Goal: Register for event/course

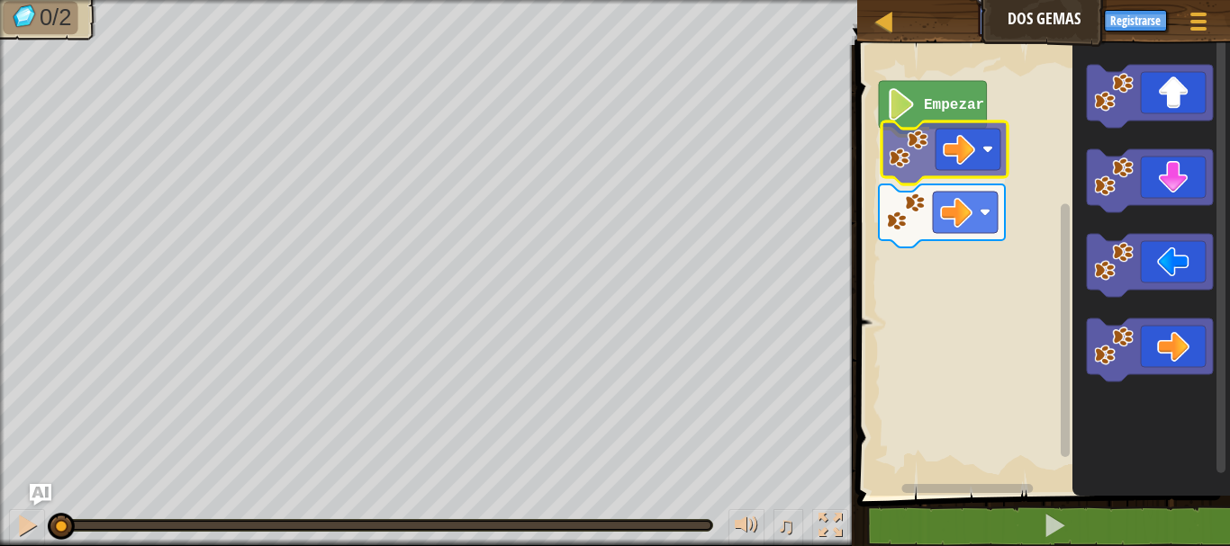
click at [974, 179] on div "Empezar" at bounding box center [1040, 266] width 378 height 460
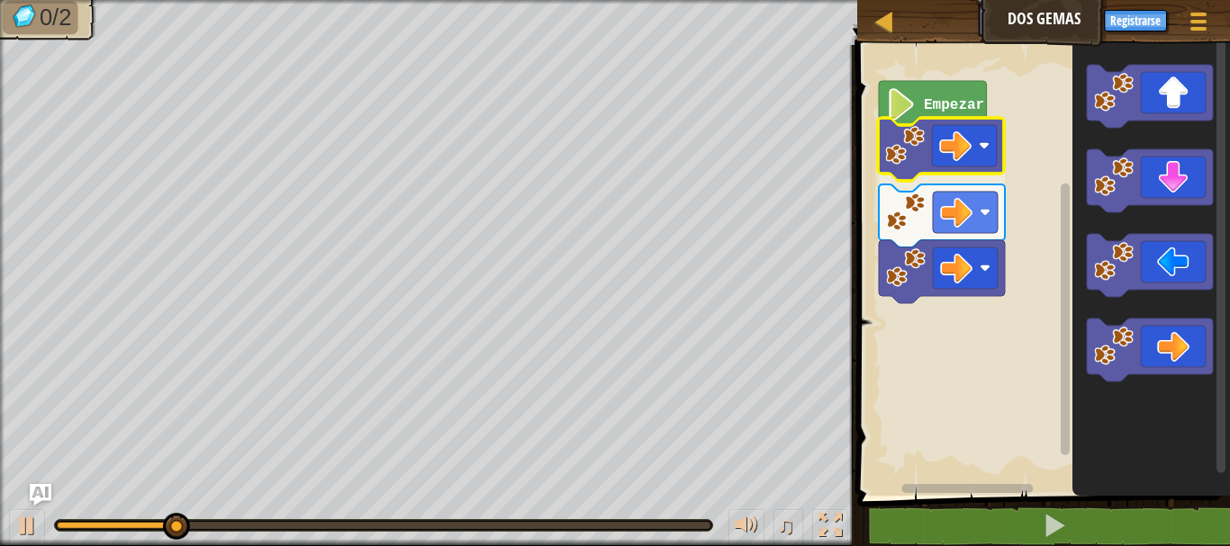
click at [966, 164] on div "Empezar" at bounding box center [1040, 266] width 378 height 460
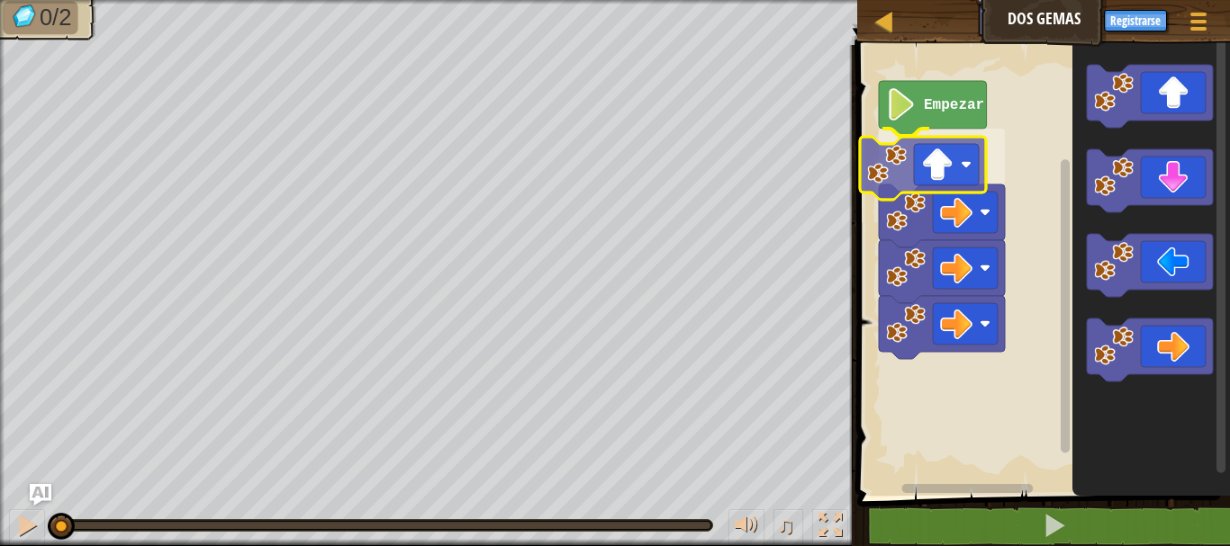
click at [941, 165] on div "Empezar" at bounding box center [1040, 266] width 378 height 460
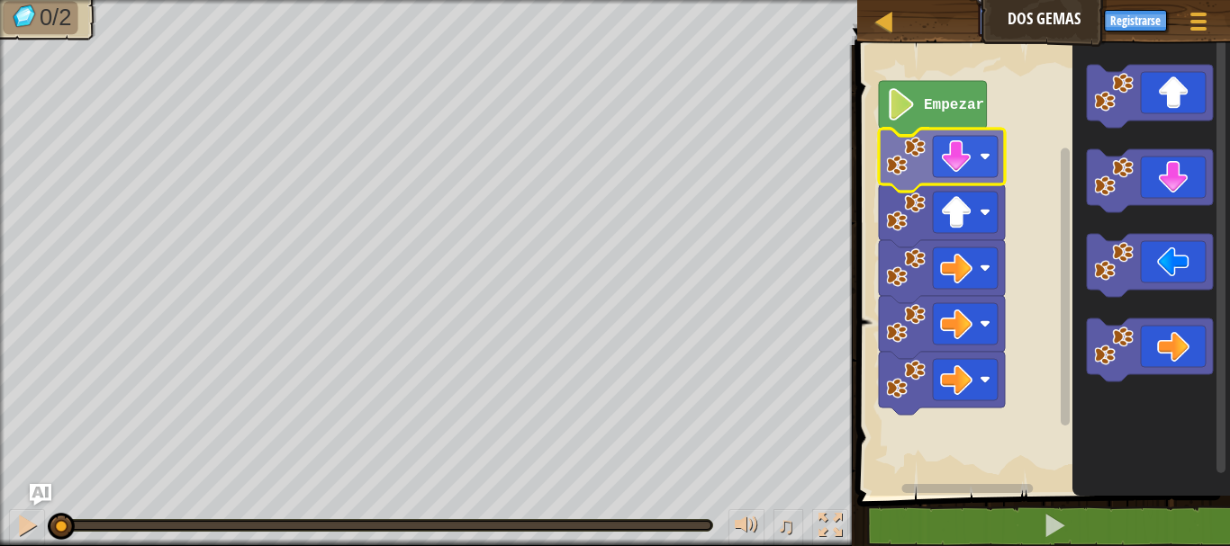
click at [965, 162] on div "Empezar" at bounding box center [1040, 266] width 378 height 460
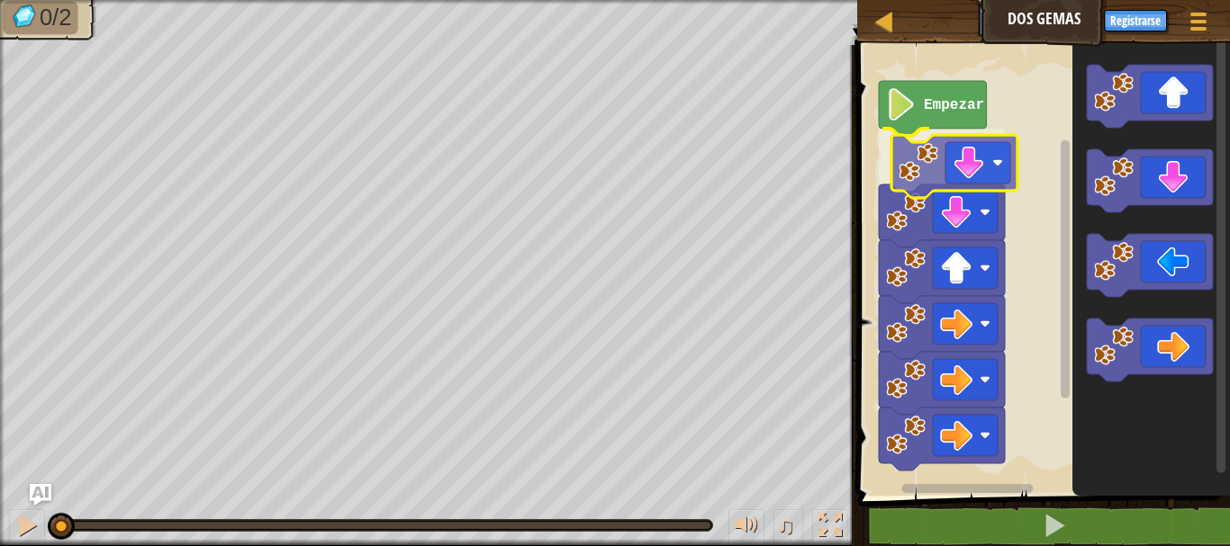
click at [967, 168] on div "Empezar" at bounding box center [1040, 266] width 378 height 460
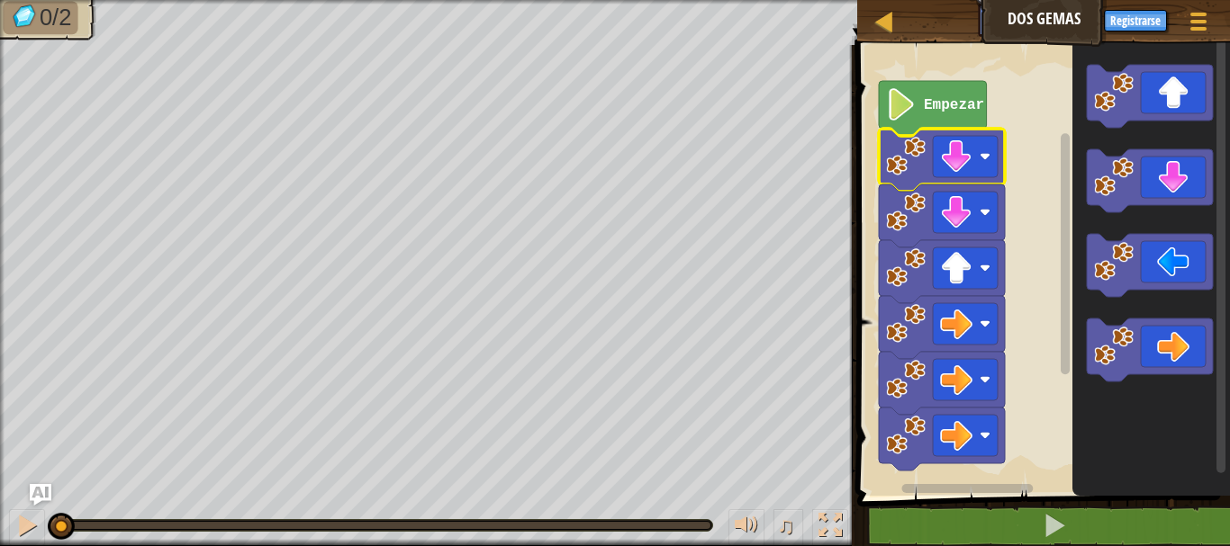
click at [950, 107] on text "Empezar" at bounding box center [953, 105] width 60 height 16
click at [34, 527] on div at bounding box center [26, 525] width 23 height 23
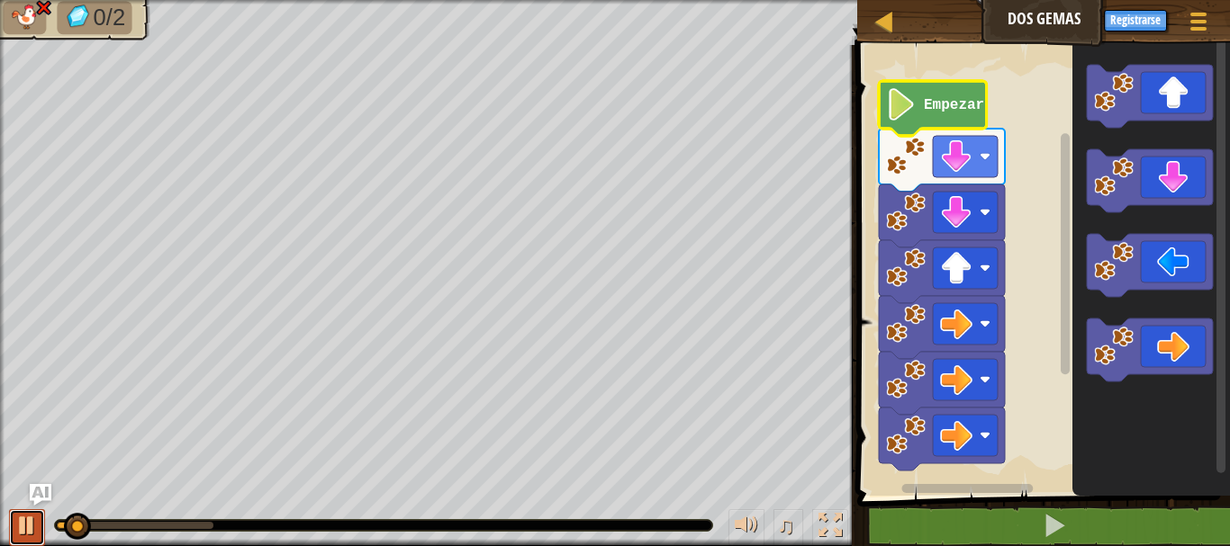
click at [34, 527] on div at bounding box center [26, 525] width 23 height 23
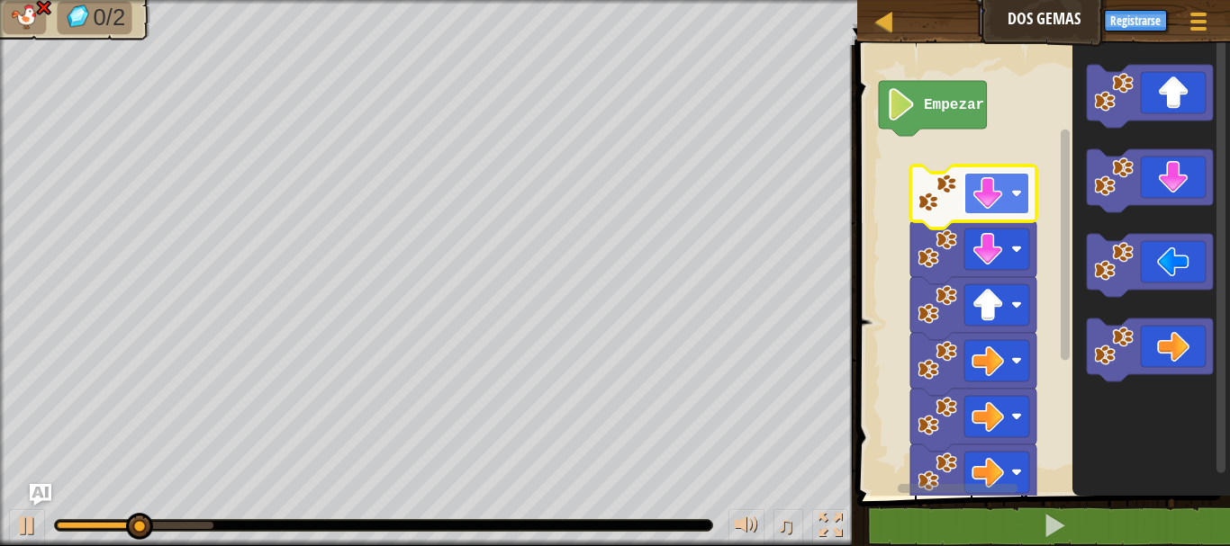
click at [972, 199] on image "Espacio de trabajo de Blockly" at bounding box center [987, 193] width 32 height 32
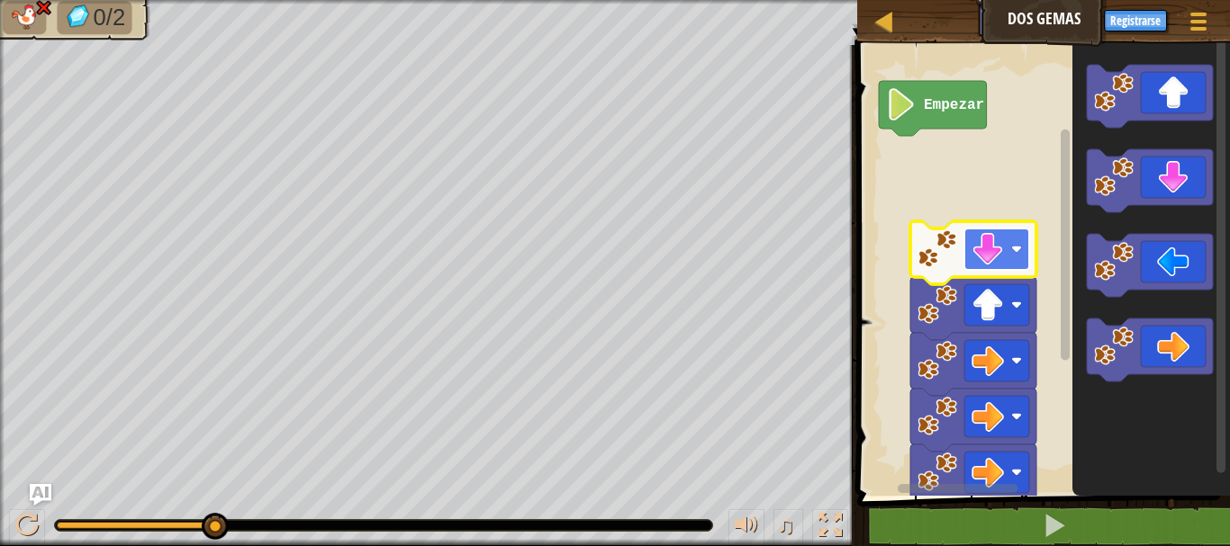
click at [979, 258] on image "Espacio de trabajo de Blockly" at bounding box center [987, 249] width 32 height 32
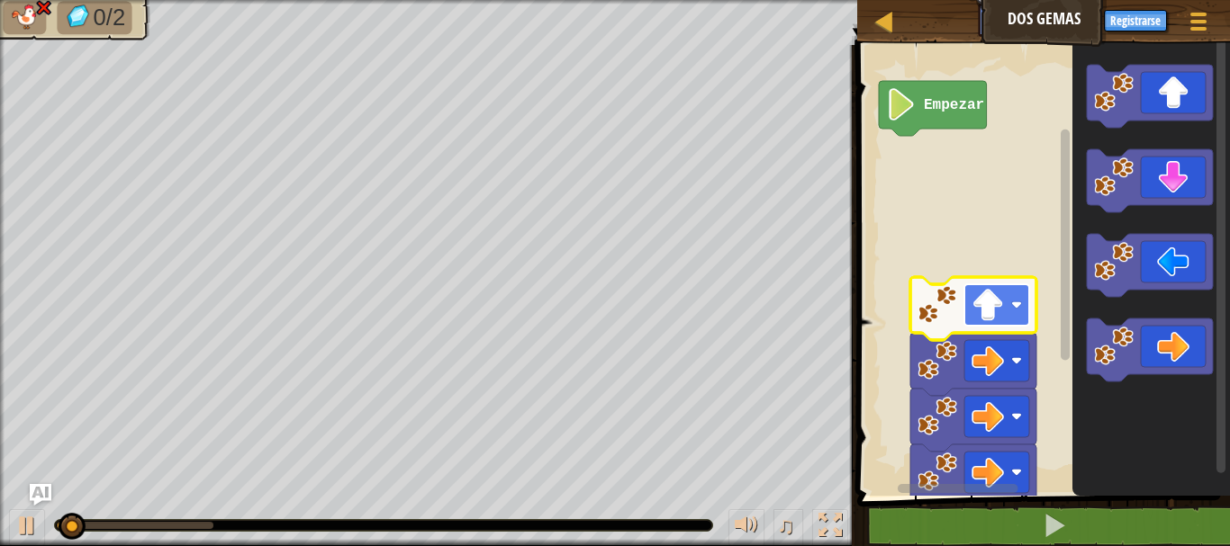
click at [997, 292] on image "Espacio de trabajo de Blockly" at bounding box center [987, 305] width 32 height 32
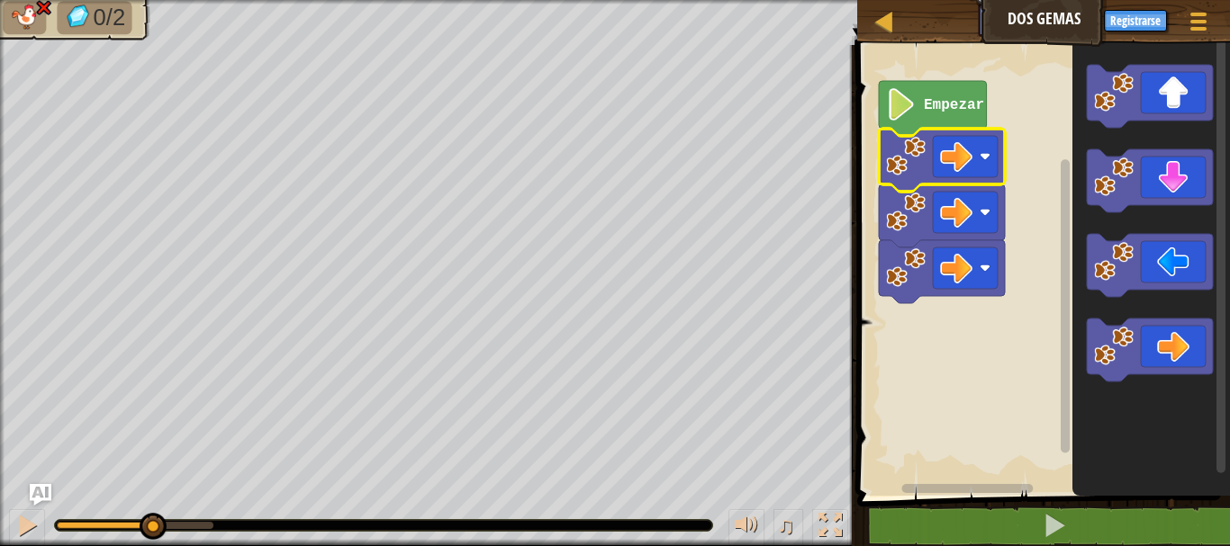
click at [922, 96] on icon "Espacio de trabajo de Blockly" at bounding box center [932, 108] width 108 height 55
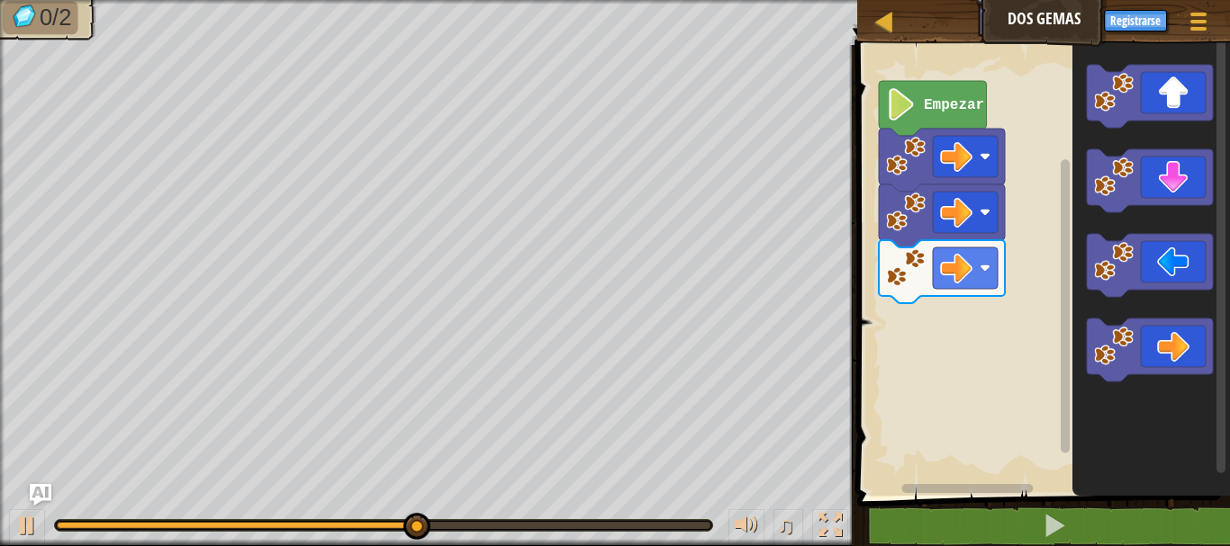
click at [1003, 258] on div "Empezar" at bounding box center [1040, 266] width 378 height 460
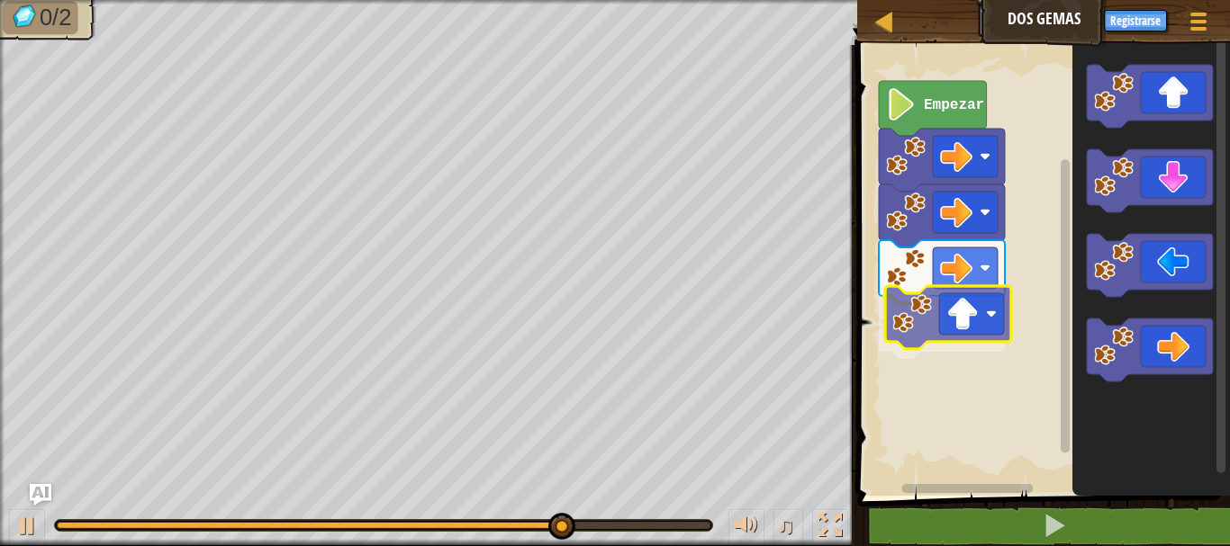
click at [927, 328] on div "Empezar" at bounding box center [1040, 266] width 378 height 460
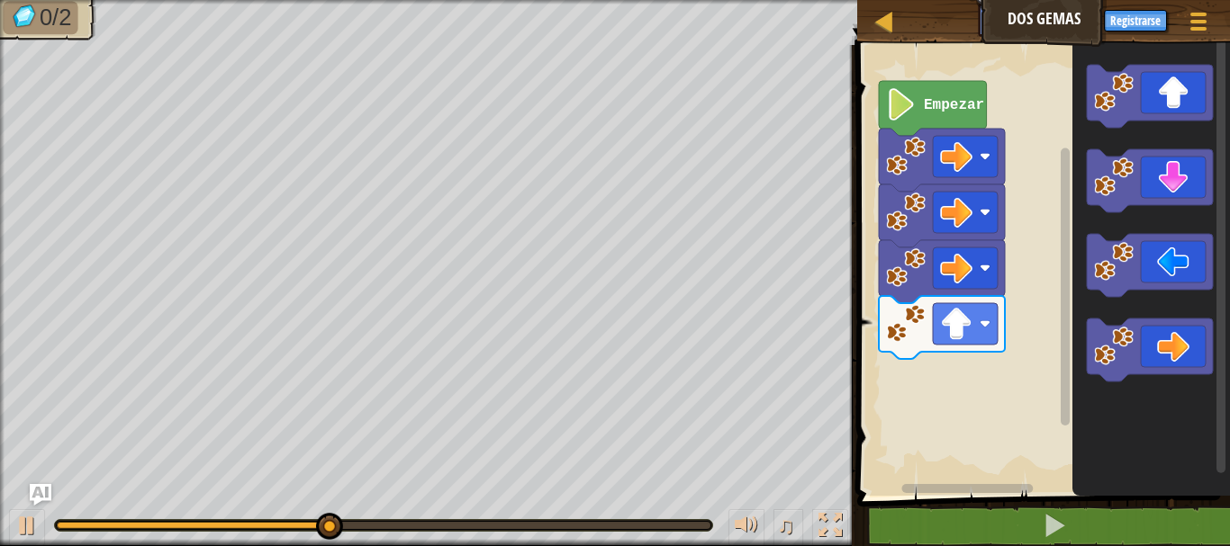
click at [939, 374] on div "Empezar" at bounding box center [1040, 266] width 378 height 460
click at [987, 369] on div "Empezar" at bounding box center [1040, 266] width 378 height 460
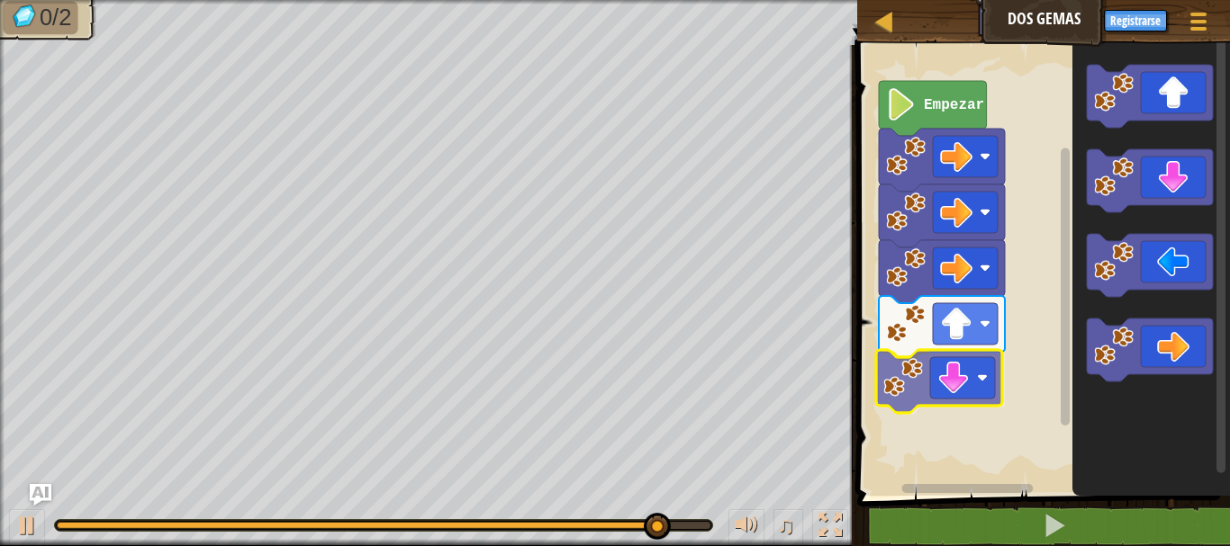
click at [959, 390] on div "Empezar" at bounding box center [1040, 266] width 378 height 460
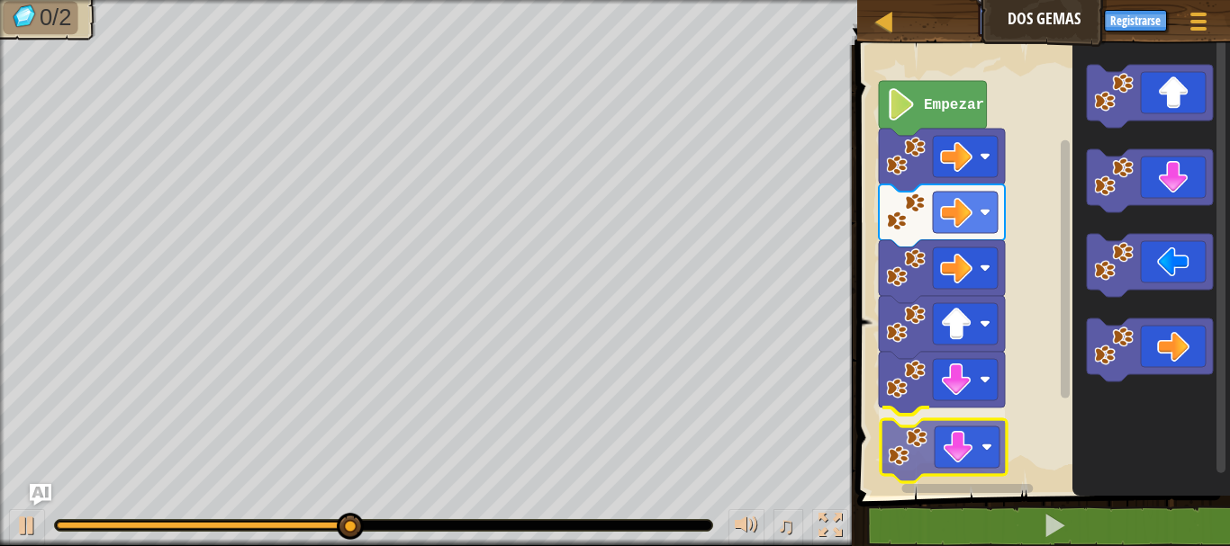
click at [968, 444] on div "Empezar" at bounding box center [1040, 266] width 378 height 460
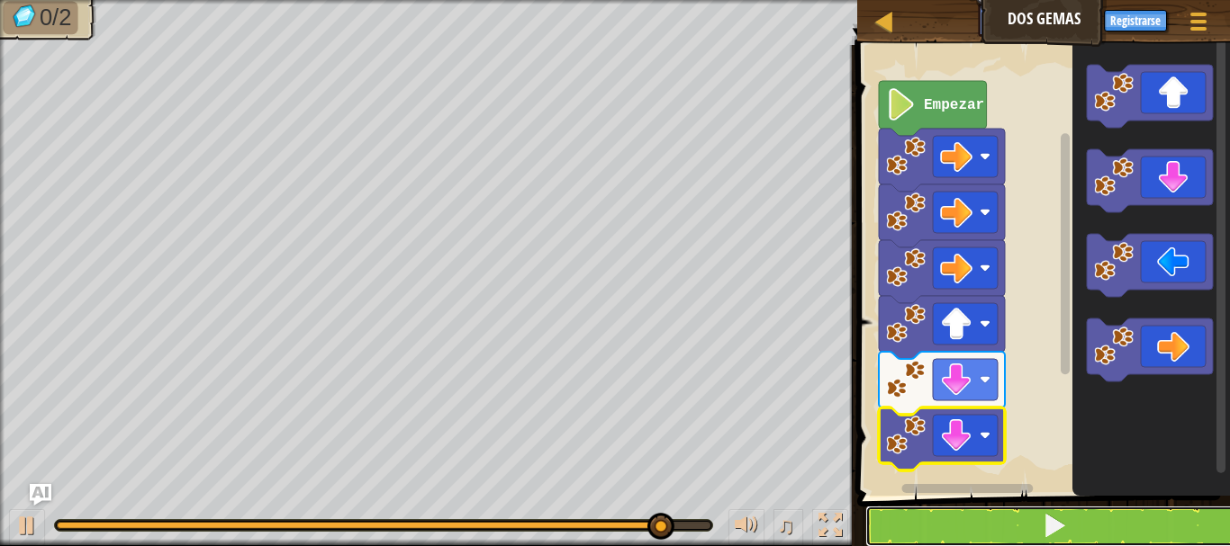
click at [1010, 520] on button at bounding box center [1054, 526] width 378 height 41
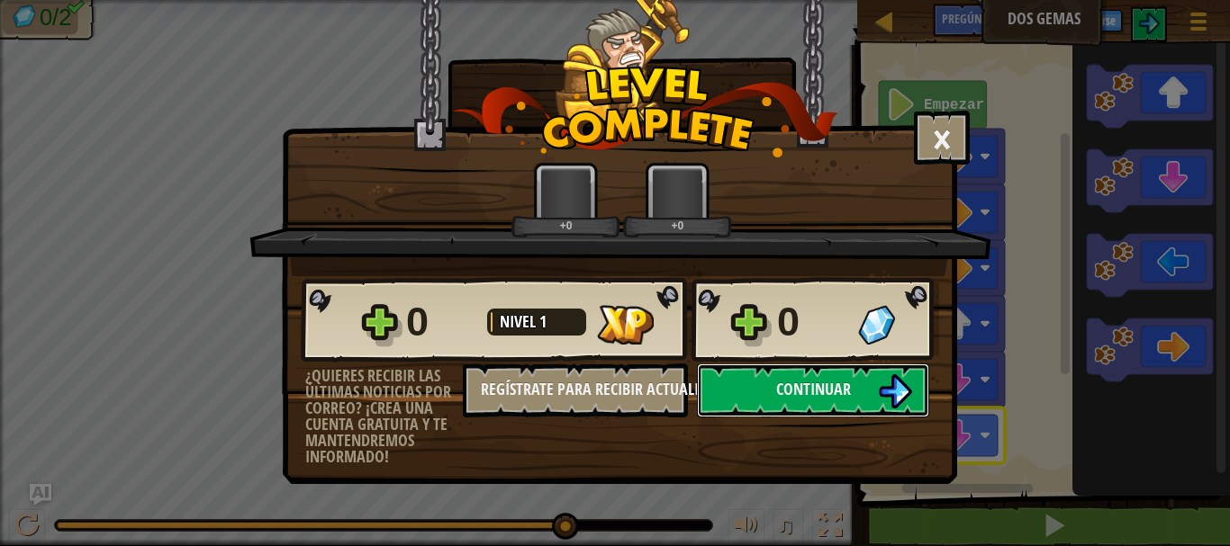
scroll to position [1, 0]
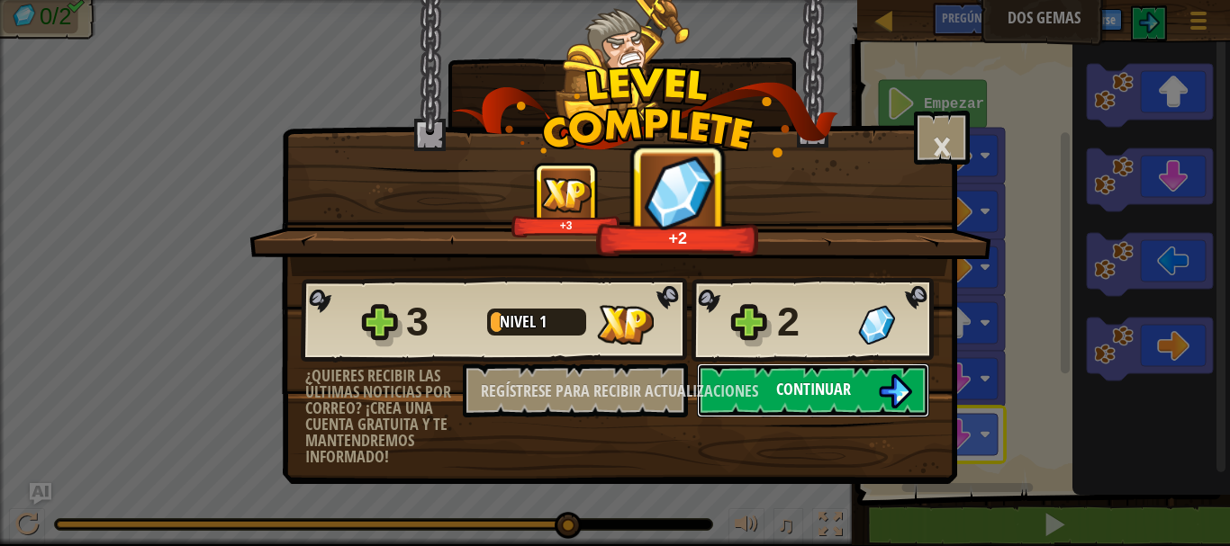
click at [854, 388] on button "Continuar" at bounding box center [813, 391] width 232 height 54
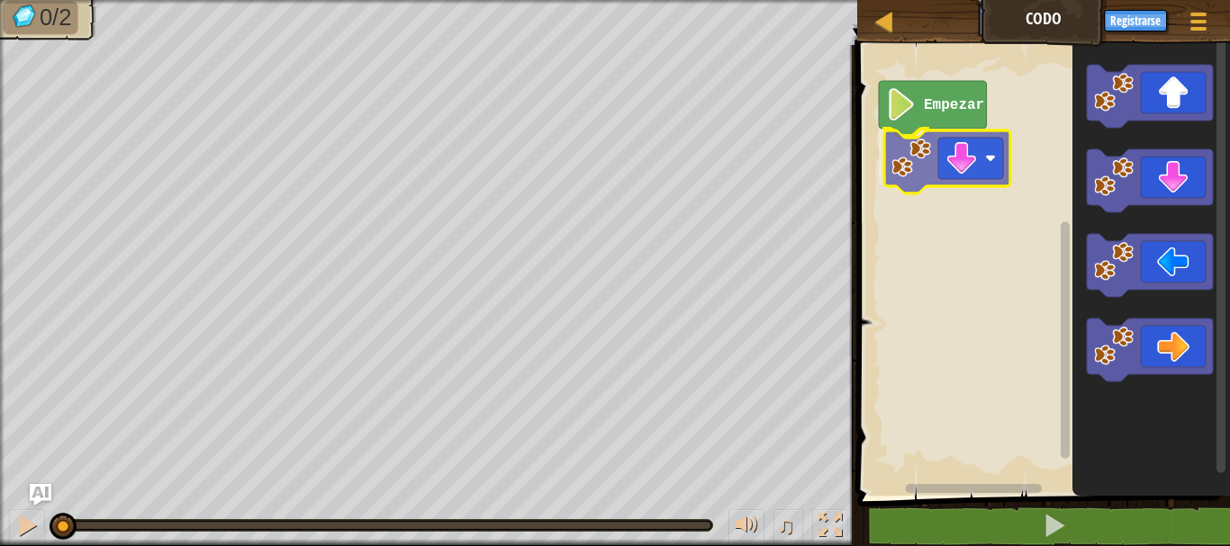
click at [973, 172] on div "Empezar" at bounding box center [1040, 266] width 378 height 460
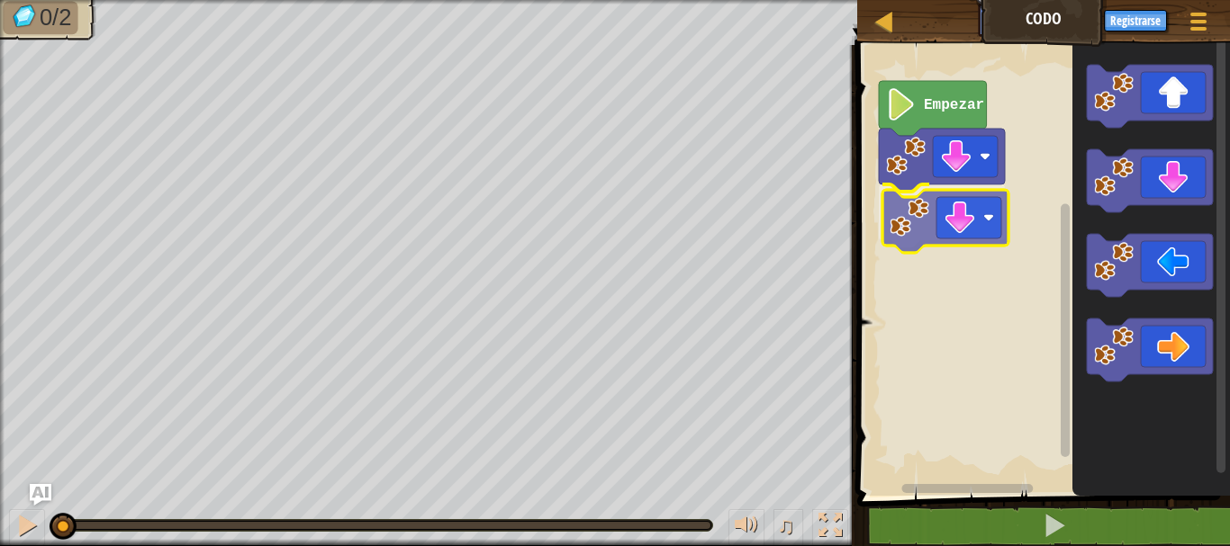
click at [976, 227] on div "Empezar" at bounding box center [1040, 266] width 378 height 460
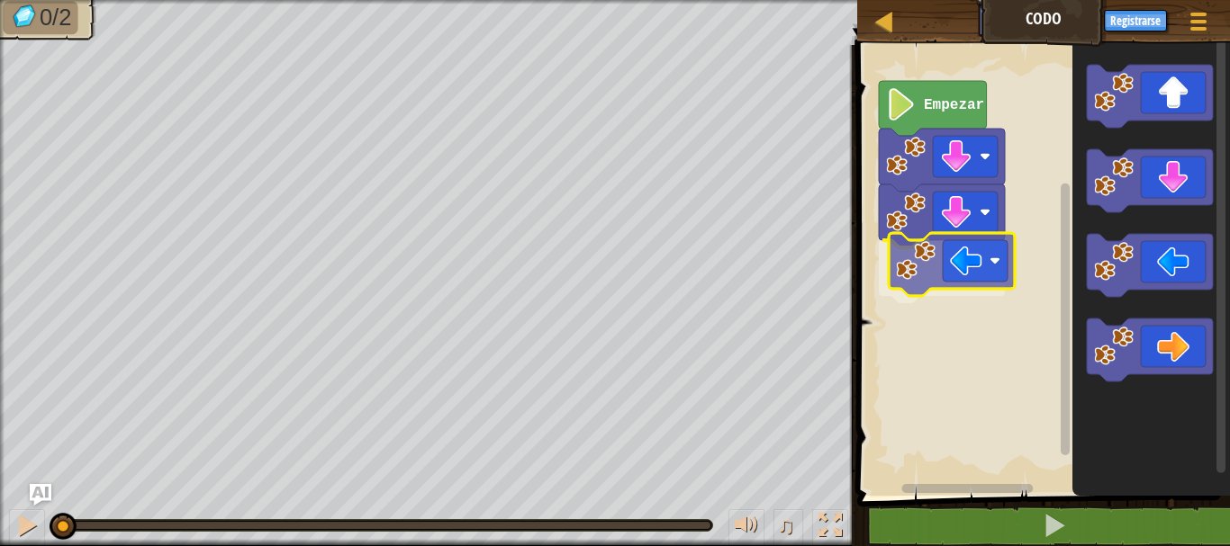
click at [948, 267] on div "Empezar" at bounding box center [1040, 266] width 378 height 460
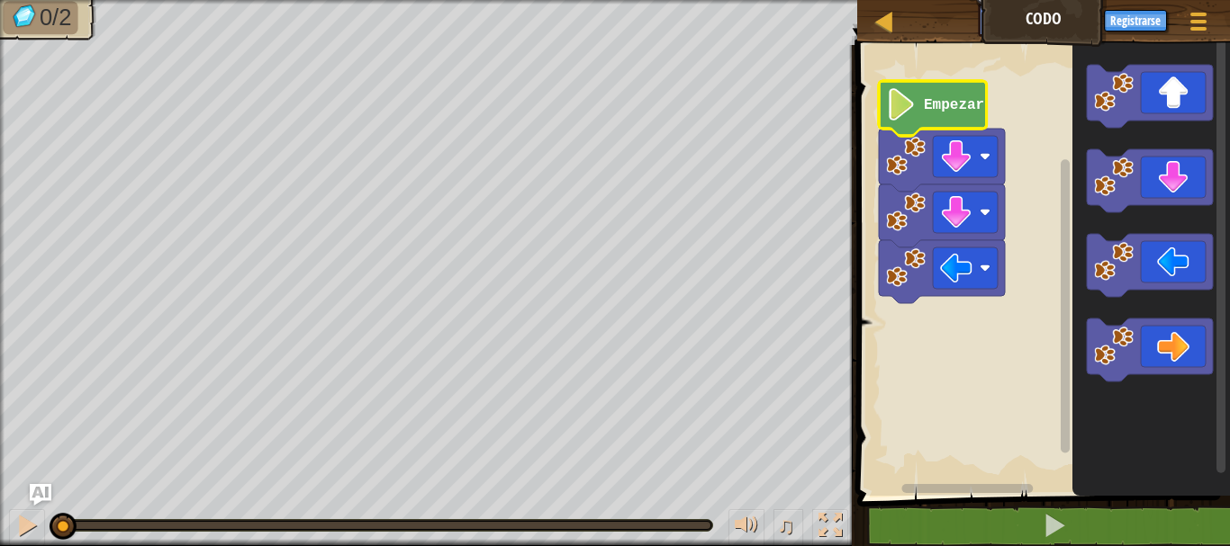
click at [952, 97] on g "Empezar" at bounding box center [941, 192] width 126 height 222
click at [938, 118] on icon "Espacio de trabajo de Blockly" at bounding box center [932, 108] width 108 height 55
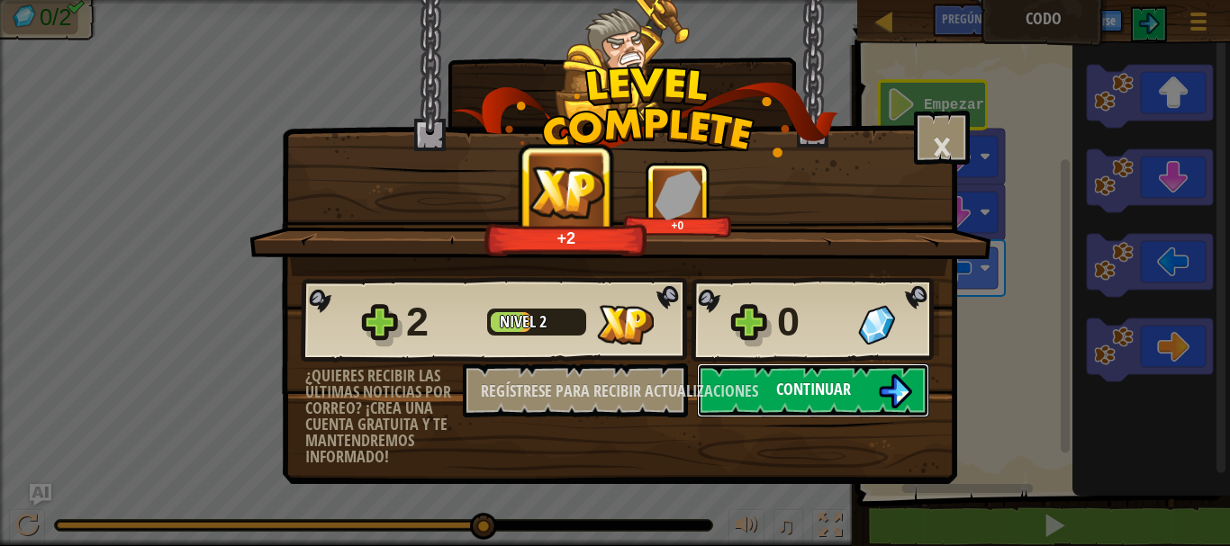
click at [811, 401] on button "Continuar" at bounding box center [813, 391] width 232 height 54
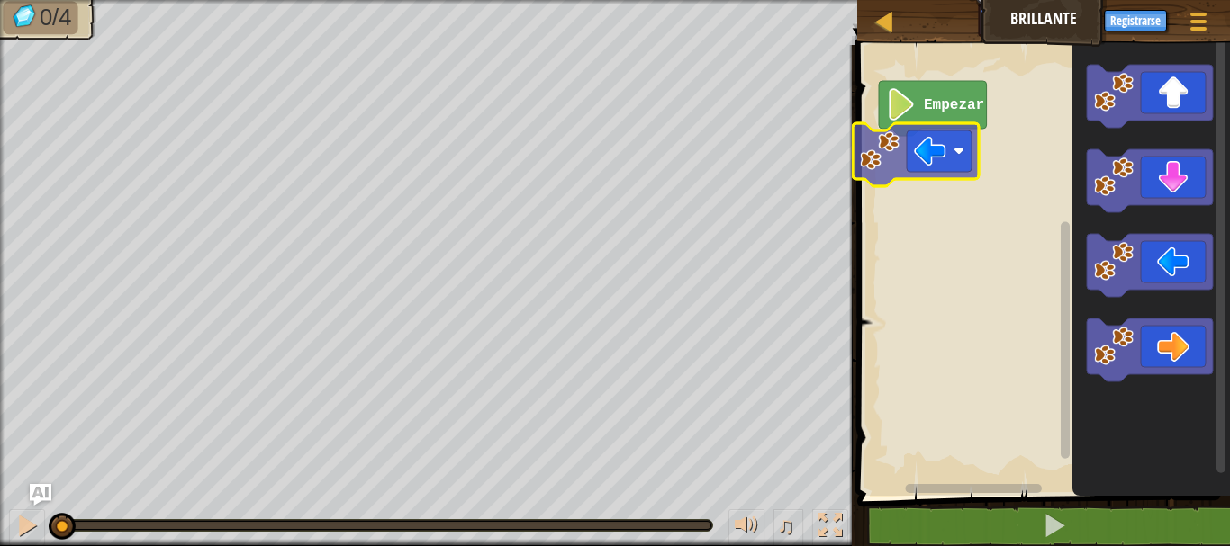
click at [950, 167] on div "Empezar" at bounding box center [1040, 266] width 378 height 460
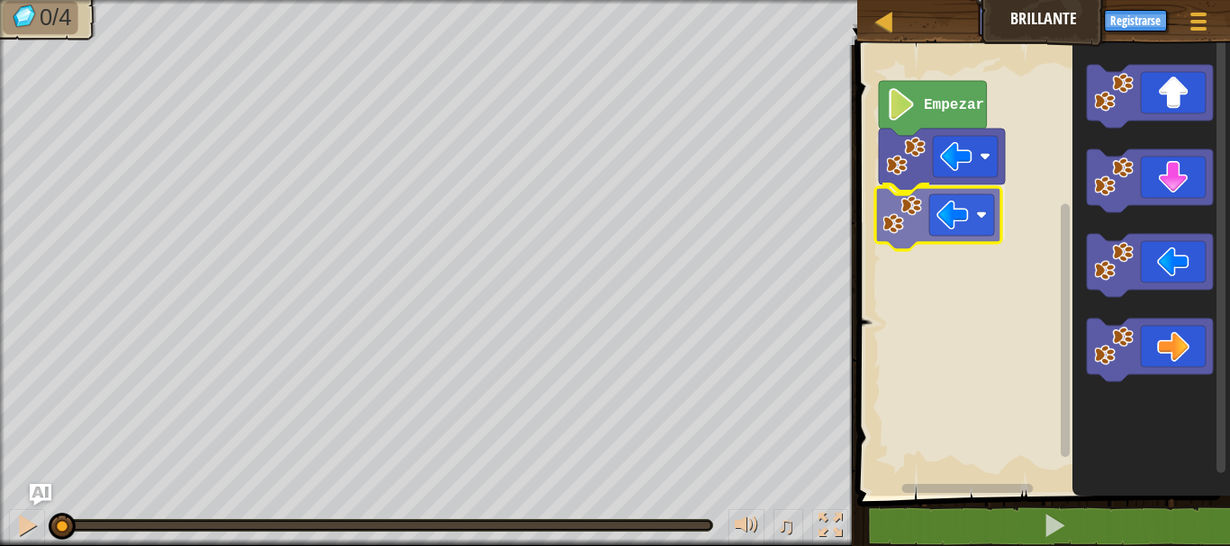
click at [929, 221] on div "Empezar" at bounding box center [1040, 266] width 378 height 460
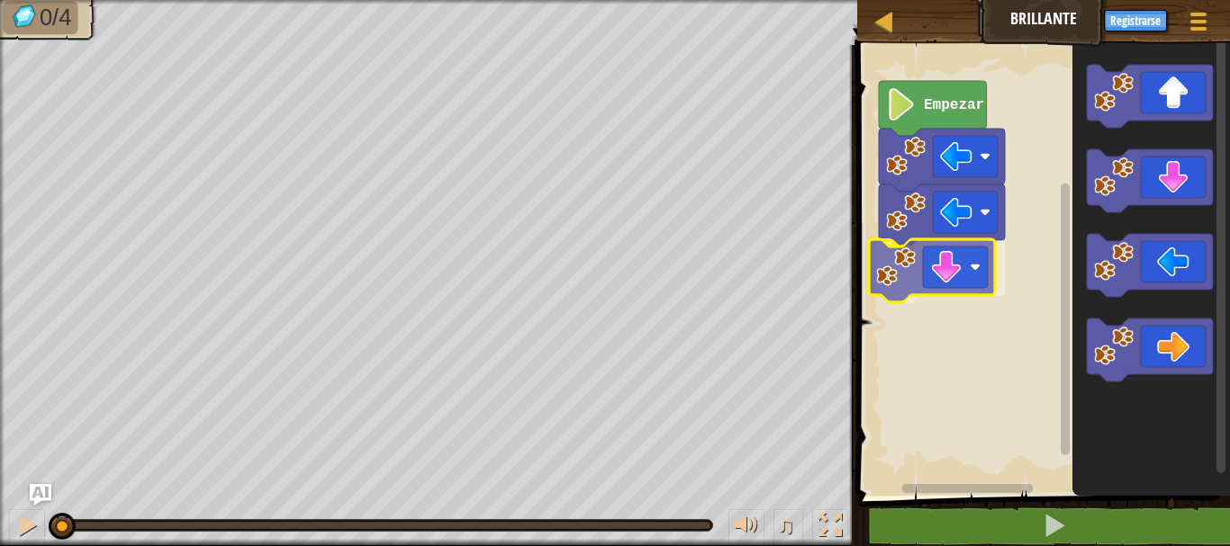
click at [934, 257] on div "Empezar" at bounding box center [1040, 266] width 378 height 460
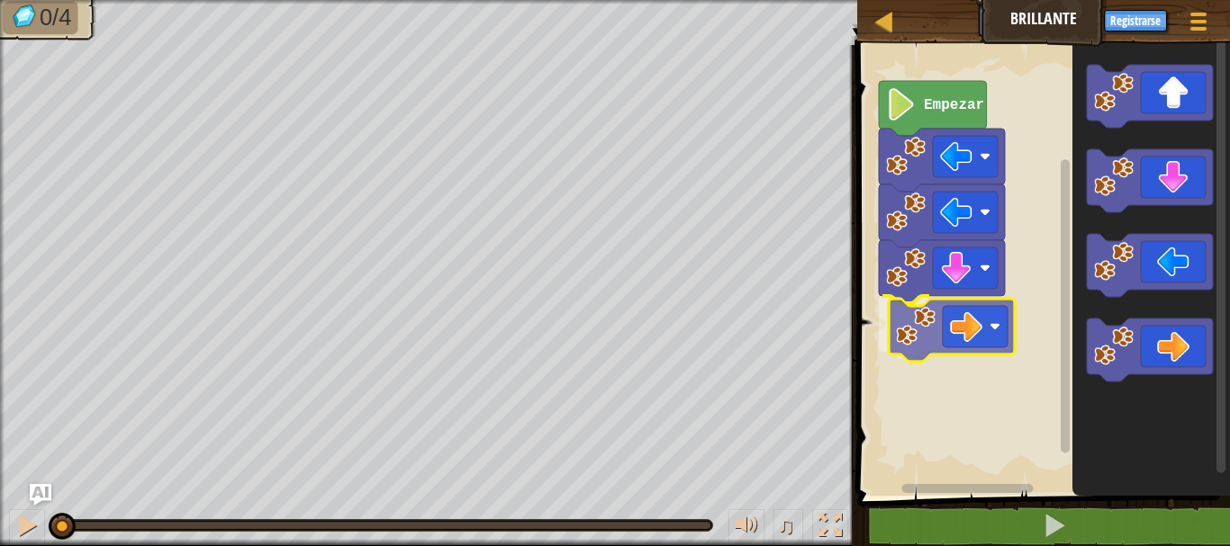
click at [978, 320] on div "Empezar" at bounding box center [1040, 266] width 378 height 460
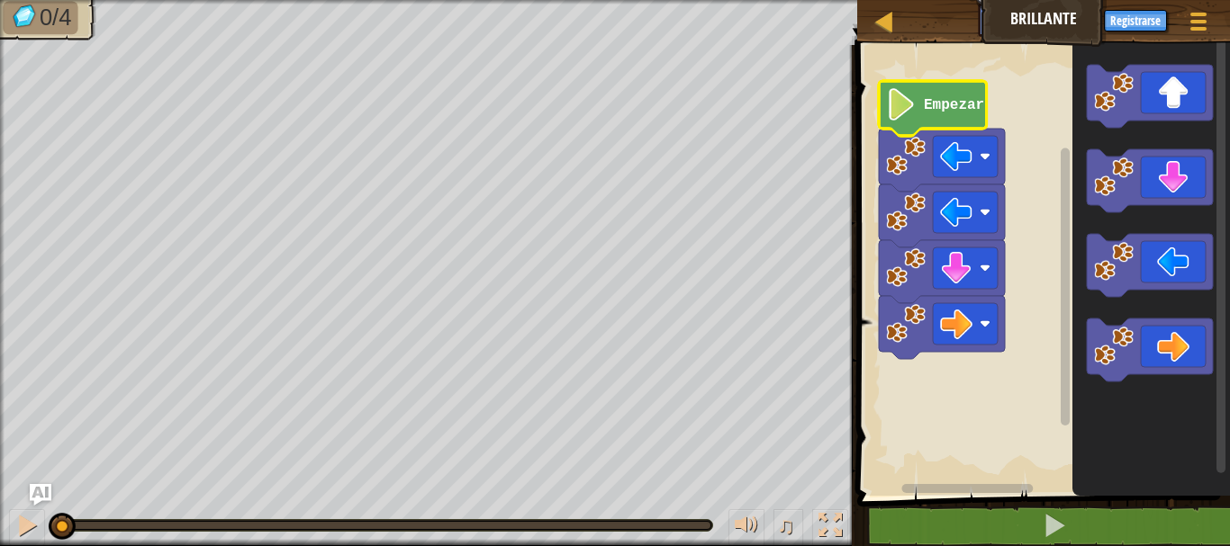
click at [933, 104] on text "Empezar" at bounding box center [953, 105] width 60 height 16
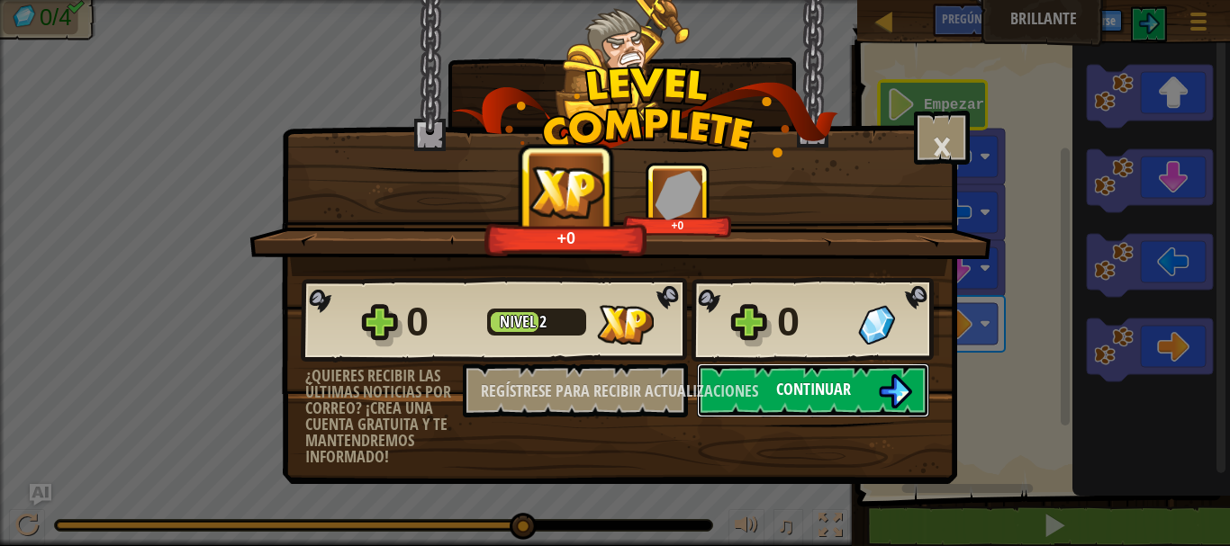
click at [864, 390] on button "Continuar" at bounding box center [813, 391] width 232 height 54
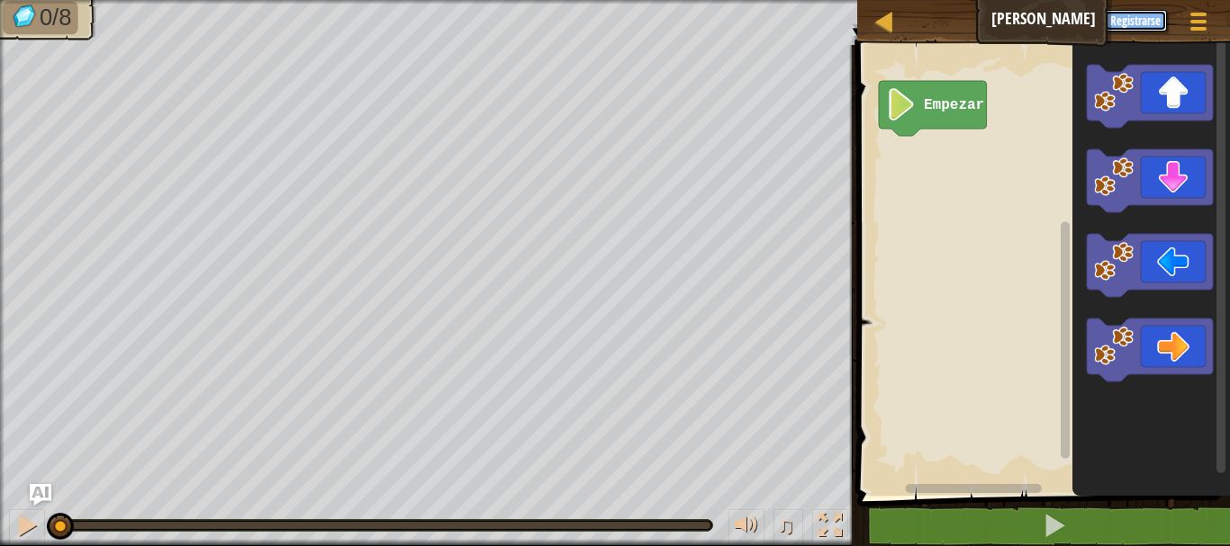
click at [1154, 15] on font "Registrarse" at bounding box center [1135, 21] width 50 height 16
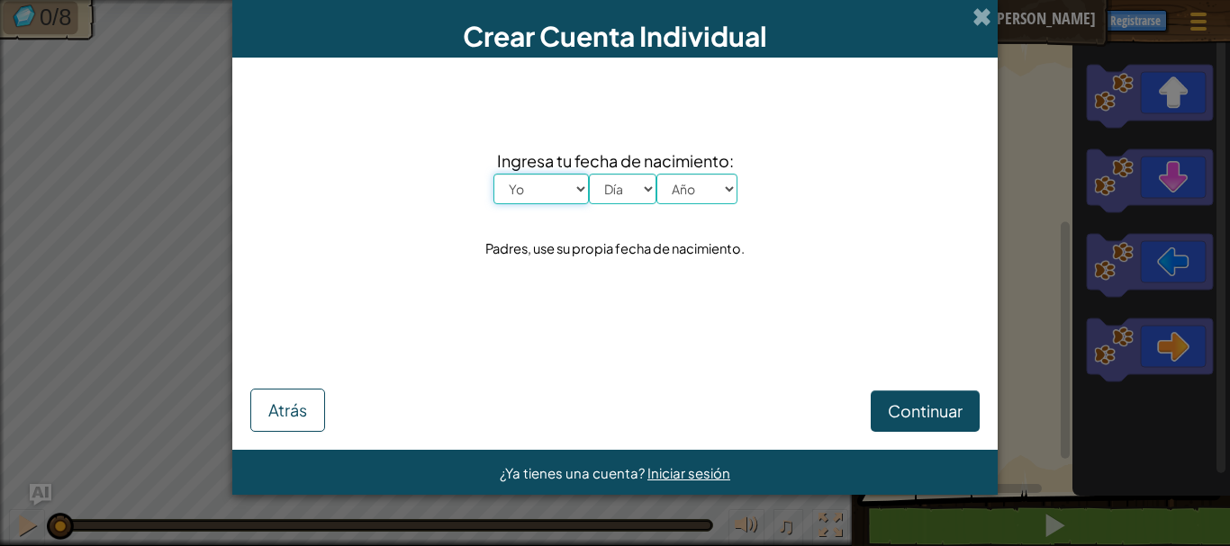
click at [581, 190] on select "Yo Enero Febrero Marzo Abril Mayonesa Junio [PERSON_NAME] Septiembre Octubre No…" at bounding box center [540, 189] width 95 height 31
select select "4"
click at [493, 174] on select "Yo Enero Febrero Marzo Abril Mayonesa Junio [PERSON_NAME] Septiembre Octubre No…" at bounding box center [540, 189] width 95 height 31
click at [645, 189] on select "Día 1 2 3 4 5 6 7 8 9 10 11 12 13 14 15 16 17 18 19 20 21 22 23 24 25 26 27 28 …" at bounding box center [623, 189] width 68 height 31
select select "5"
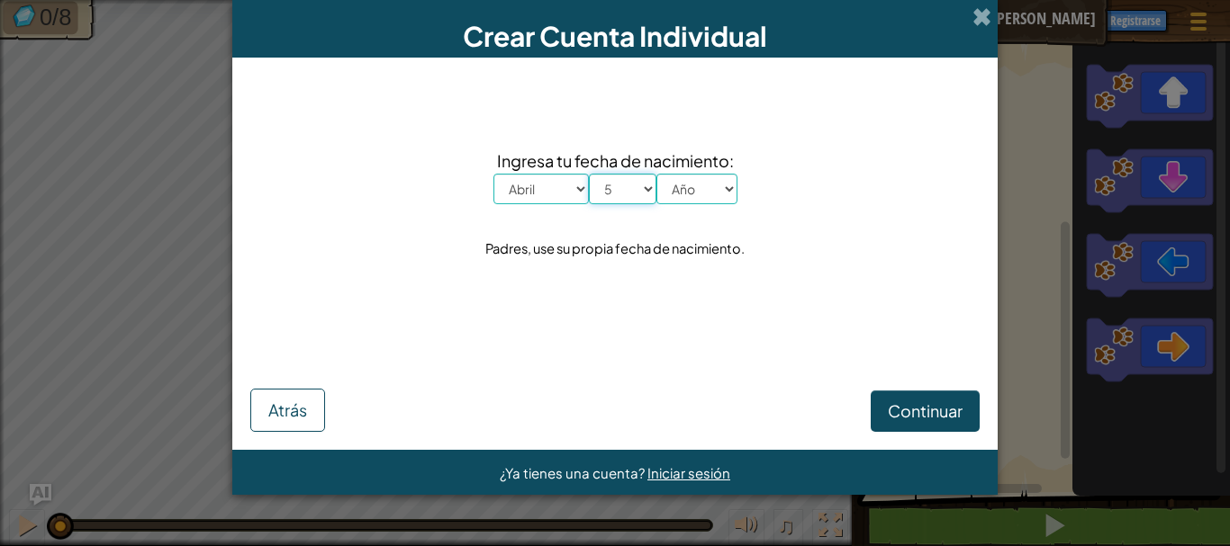
click at [589, 174] on select "Día 1 2 3 4 5 6 7 8 9 10 11 12 13 14 15 16 17 18 19 20 21 22 23 24 25 26 27 28 …" at bounding box center [623, 189] width 68 height 31
drag, startPoint x: 727, startPoint y: 185, endPoint x: 716, endPoint y: 189, distance: 11.7
click at [725, 185] on select "Año 2025 2024 2023 2022 2021 2020 2019 2018 2017 2016 2015 2014 2013 2012 2011 …" at bounding box center [696, 189] width 81 height 31
select select "2000"
click at [656, 174] on select "Año 2025 2024 2023 2022 2021 2020 2019 2018 2017 2016 2015 2014 2013 2012 2011 …" at bounding box center [696, 189] width 81 height 31
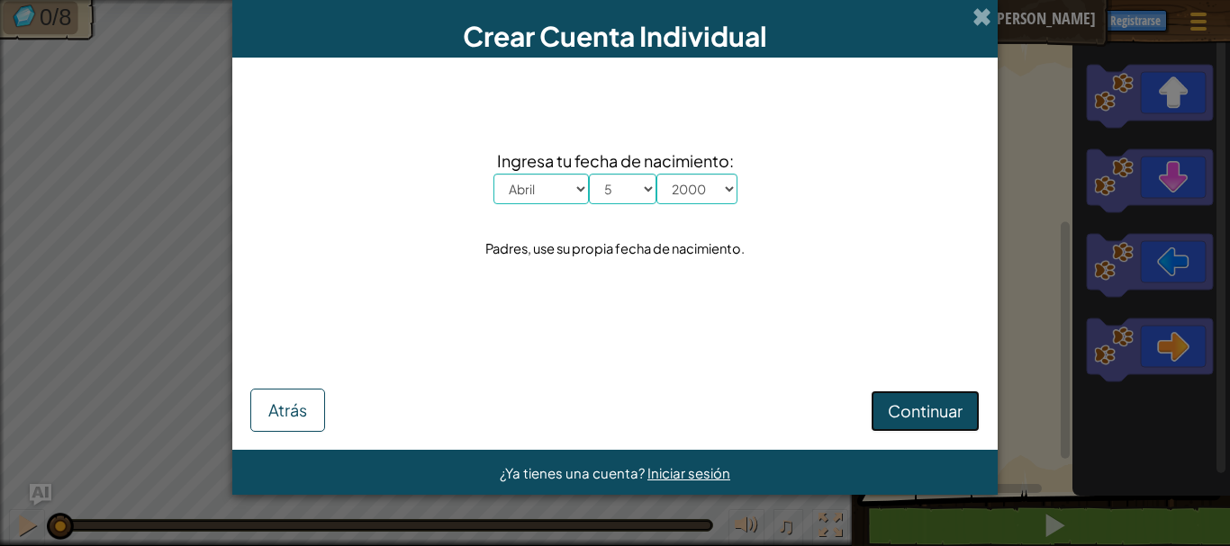
click at [919, 406] on font "Continuar" at bounding box center [924, 411] width 75 height 21
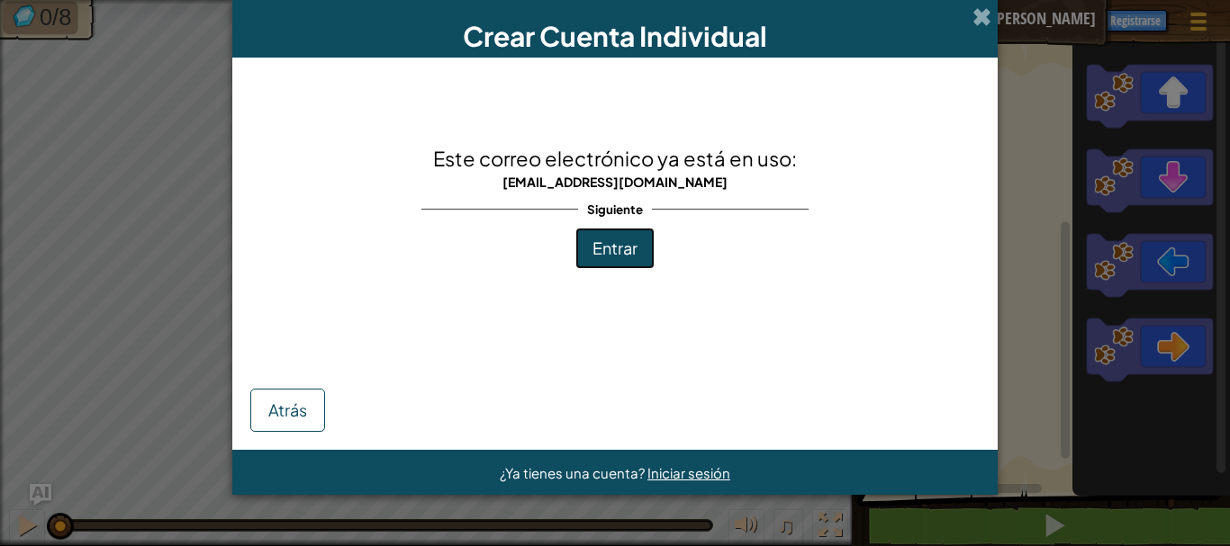
click at [636, 258] on font "Entrar" at bounding box center [614, 248] width 45 height 21
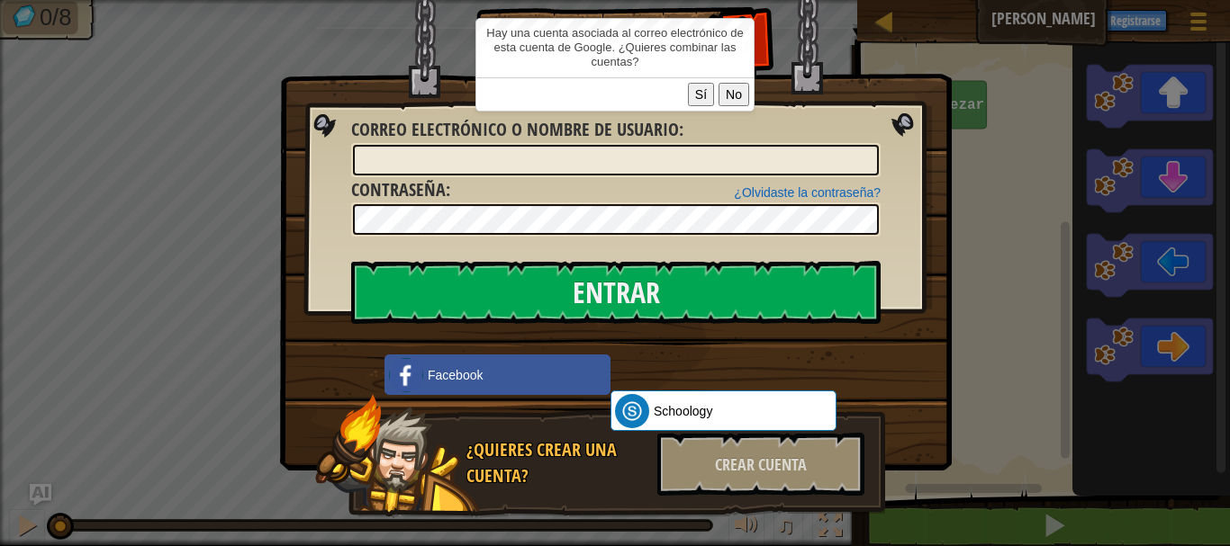
click at [704, 100] on font "Sí" at bounding box center [701, 94] width 12 height 14
